Goal: Find specific page/section

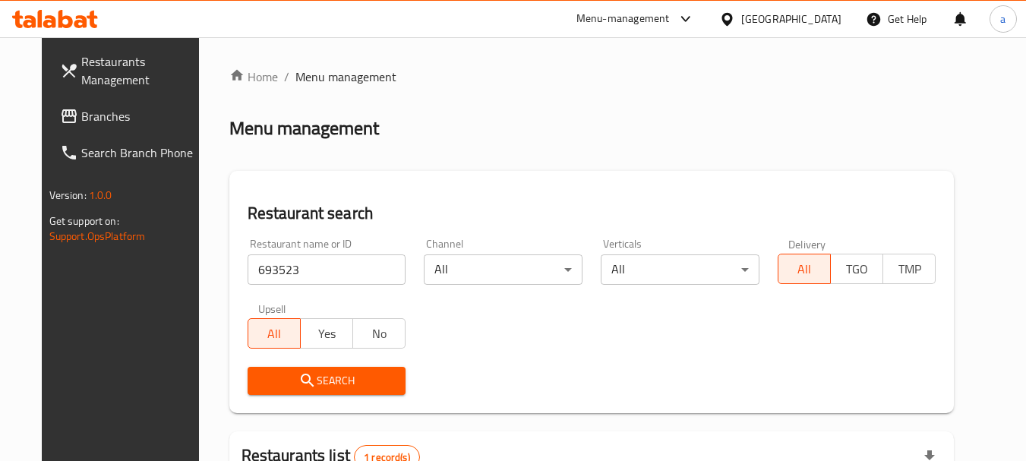
scroll to position [203, 0]
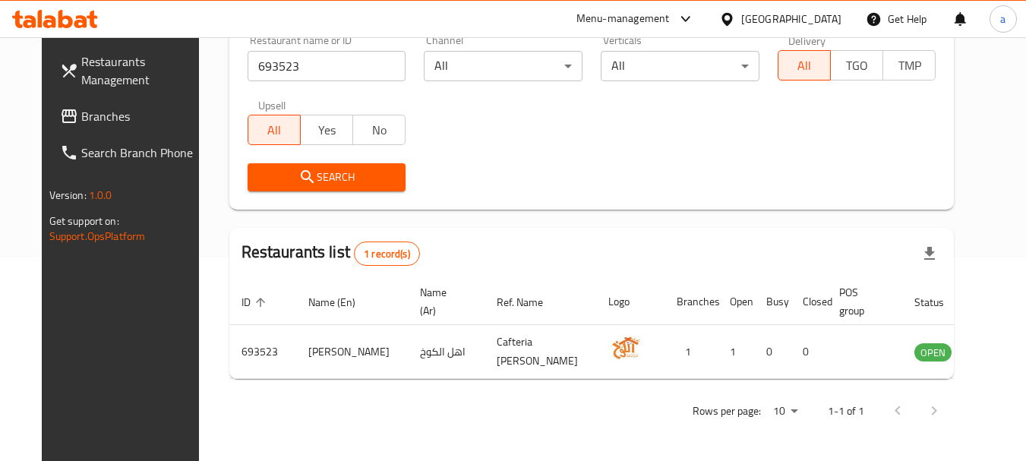
click at [829, 20] on div "[GEOGRAPHIC_DATA]" at bounding box center [791, 19] width 100 height 17
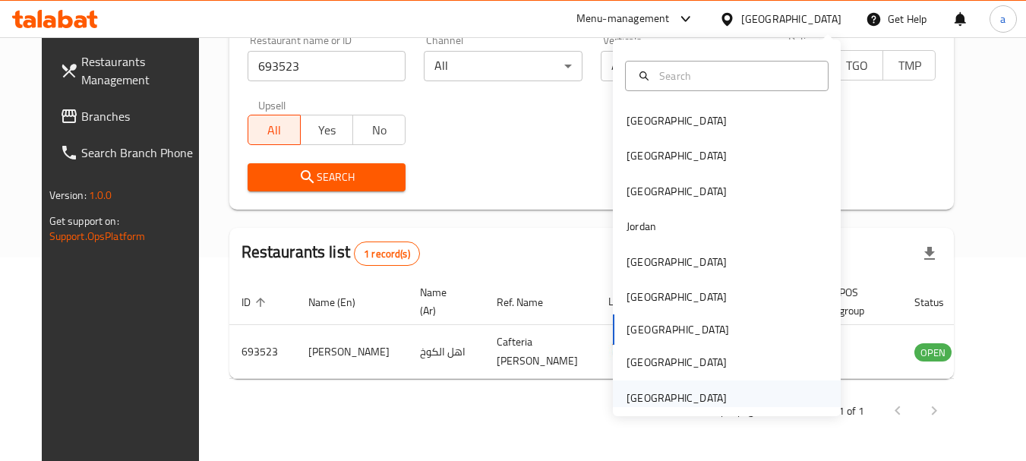
click at [692, 398] on div "[GEOGRAPHIC_DATA]" at bounding box center [676, 397] width 100 height 17
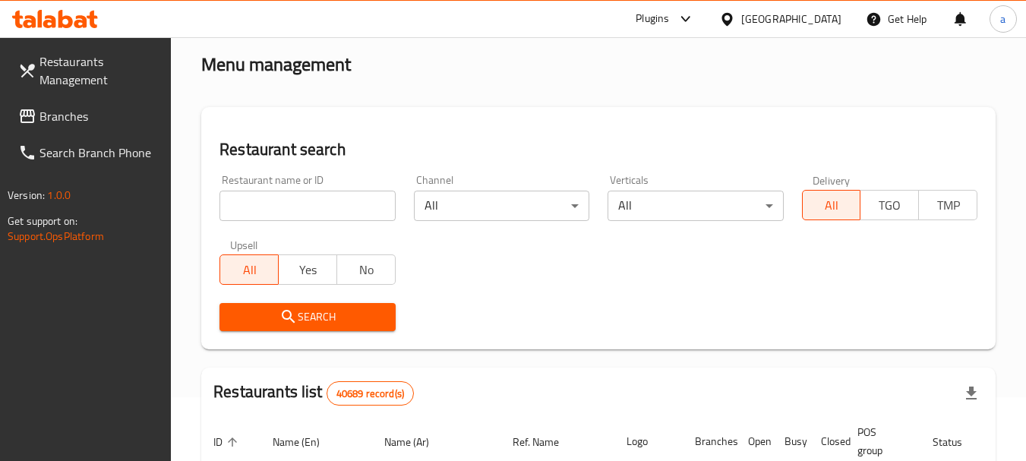
scroll to position [52, 0]
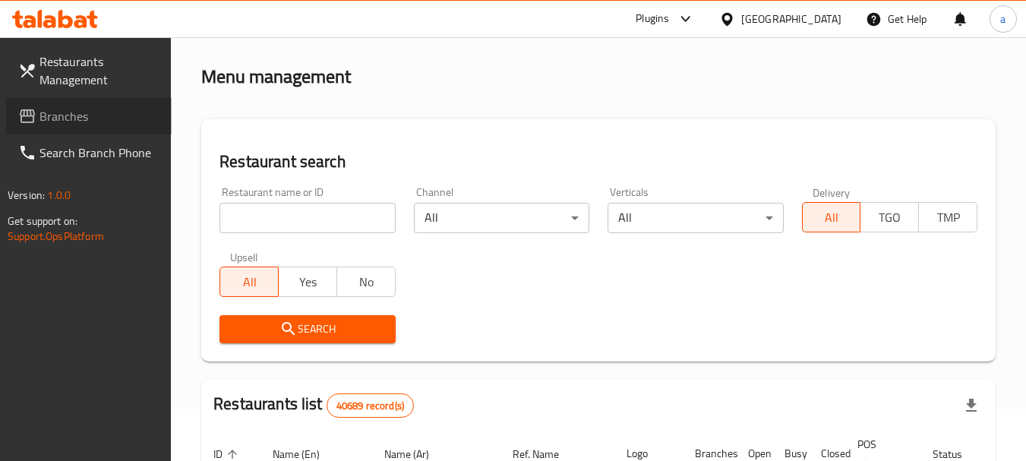
click at [65, 114] on span "Branches" at bounding box center [99, 116] width 120 height 18
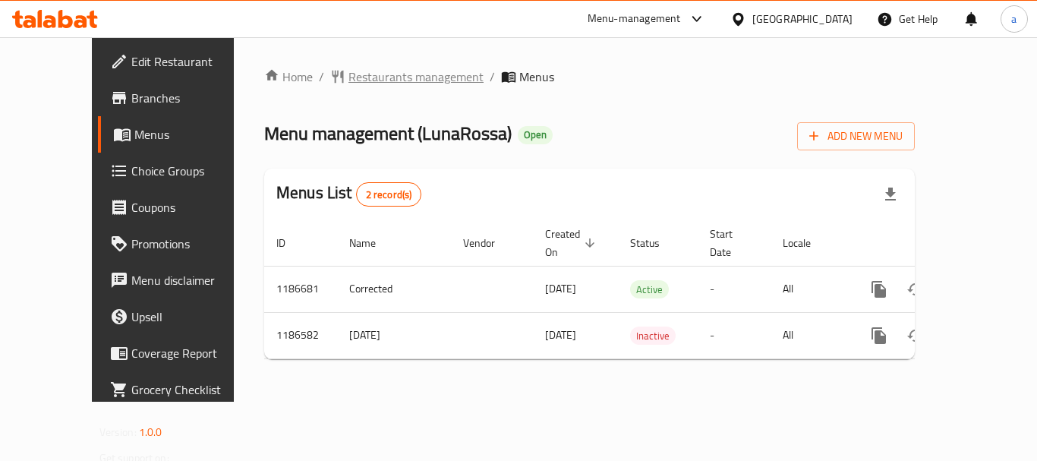
click at [364, 81] on span "Restaurants management" at bounding box center [415, 77] width 135 height 18
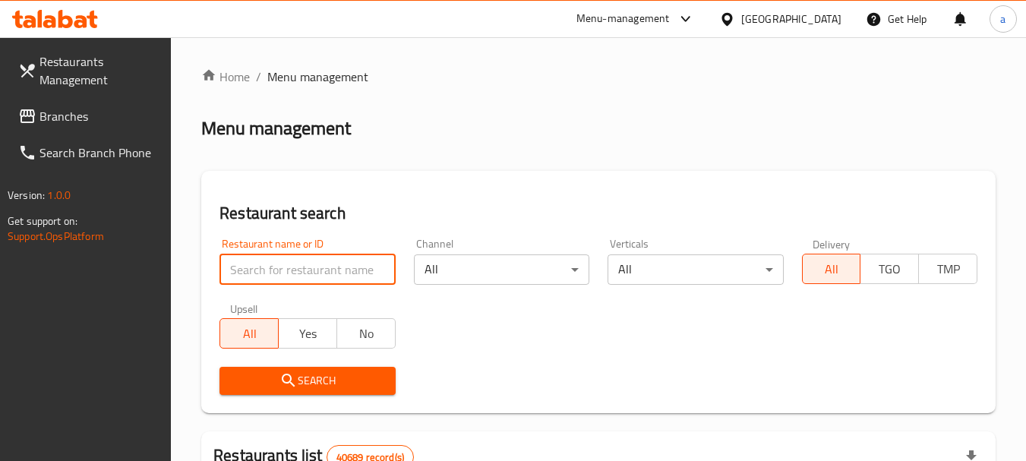
click at [290, 273] on input "search" at bounding box center [306, 269] width 175 height 30
paste input "666738"
type input "666738"
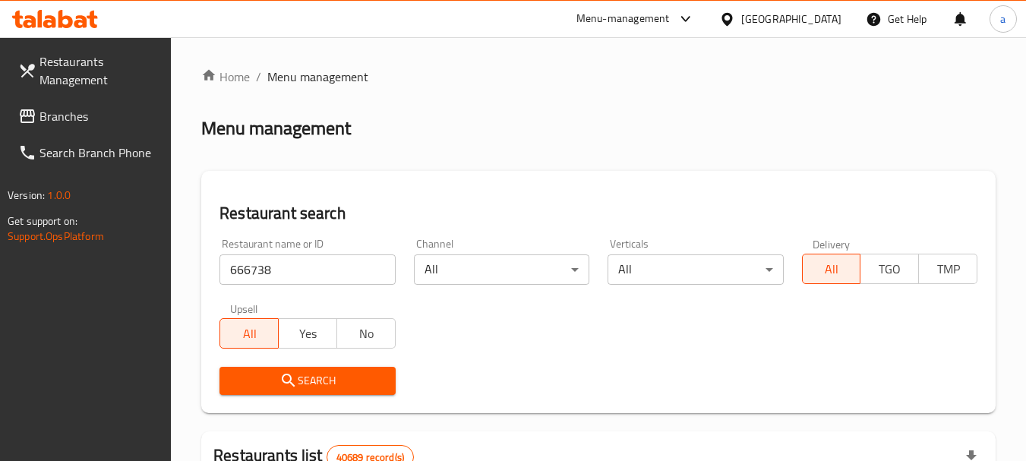
click at [302, 377] on span "Search" at bounding box center [307, 380] width 151 height 19
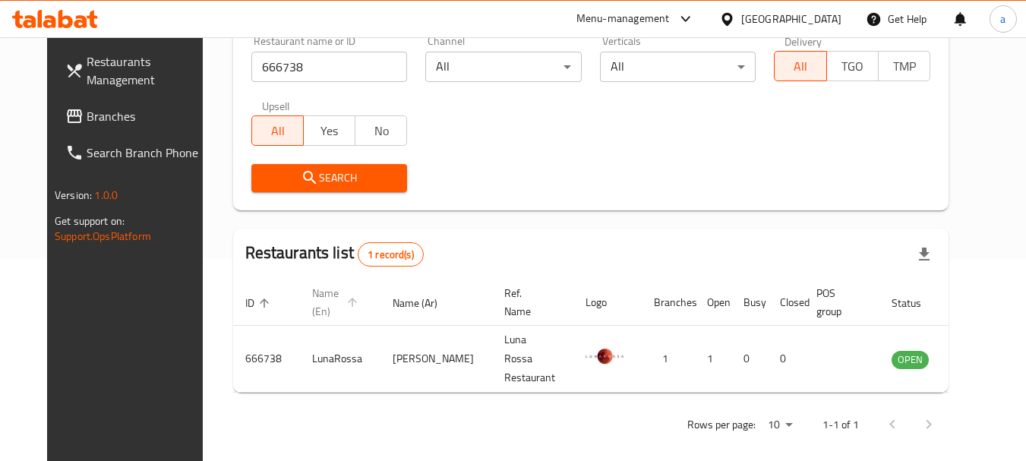
scroll to position [203, 0]
